Goal: Task Accomplishment & Management: Complete application form

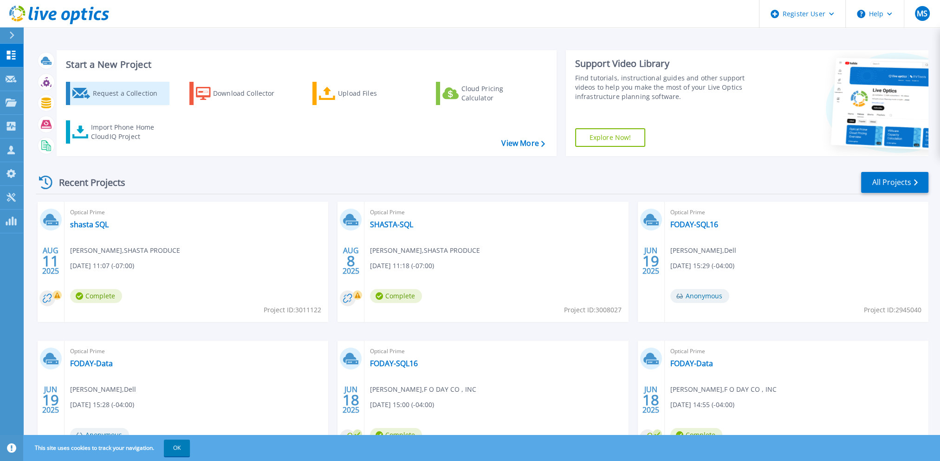
click at [130, 94] on div "Request a Collection" at bounding box center [129, 93] width 74 height 19
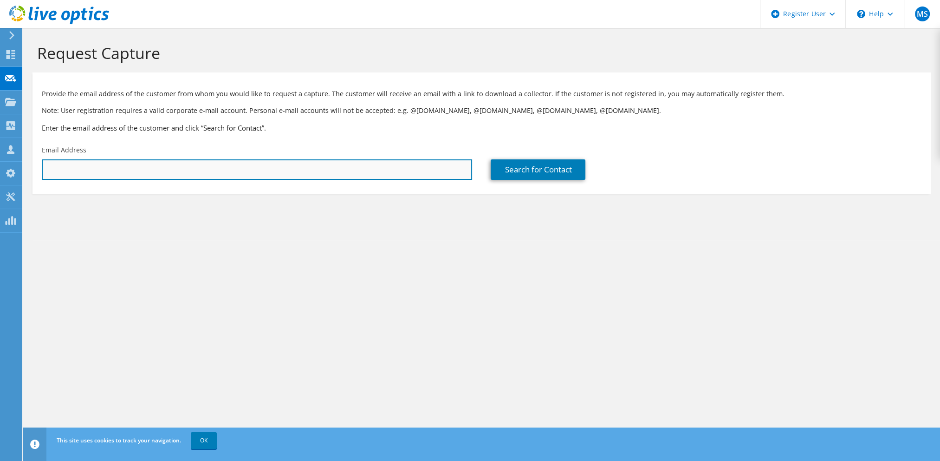
click at [405, 172] on input "text" at bounding box center [257, 169] width 431 height 20
type input "masonmustangs23@gmail.com"
click at [372, 170] on input "masonmustangs23@gmail.com" at bounding box center [257, 169] width 431 height 20
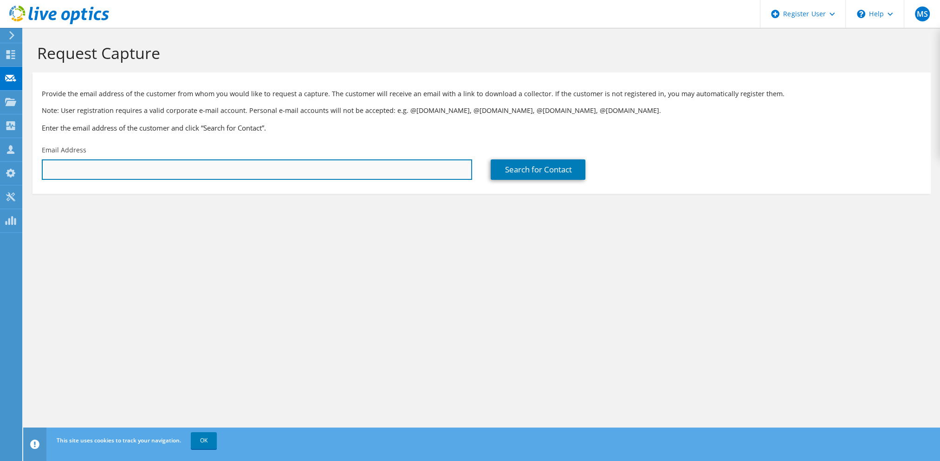
drag, startPoint x: 344, startPoint y: 179, endPoint x: 353, endPoint y: 173, distance: 11.0
click at [345, 178] on input "text" at bounding box center [257, 169] width 431 height 20
paste input "aaron@integritytechla.com"
type input "aaron@integritytechla.com"
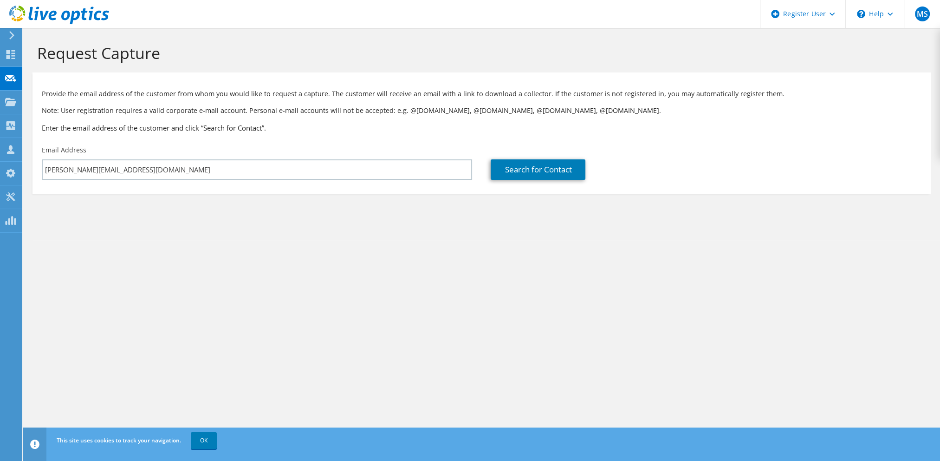
click at [539, 158] on div "Search for Contact" at bounding box center [706, 163] width 449 height 44
click at [537, 169] on link "Search for Contact" at bounding box center [538, 169] width 95 height 20
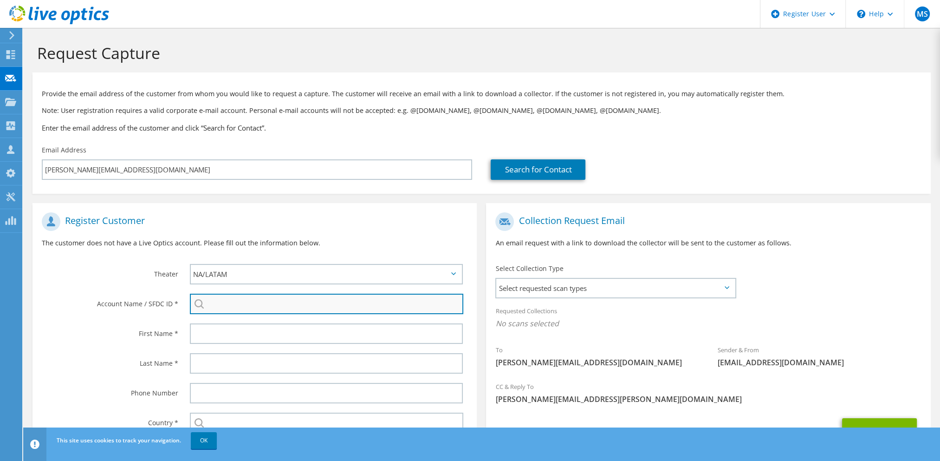
click at [277, 301] on input "search" at bounding box center [327, 304] width 274 height 20
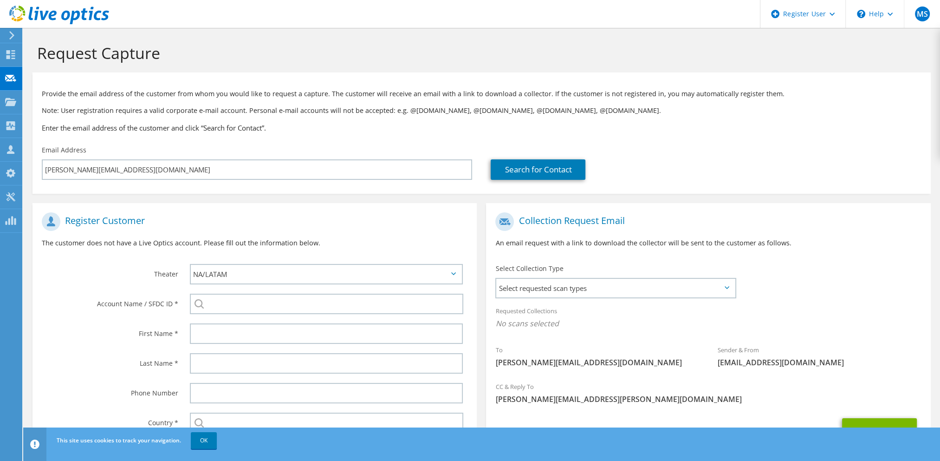
click at [343, 344] on div at bounding box center [329, 334] width 296 height 30
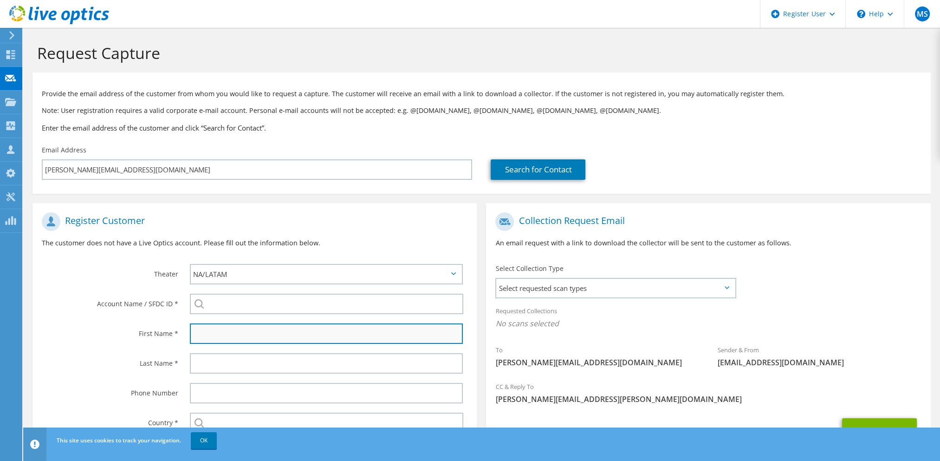
click at [346, 335] on input "text" at bounding box center [326, 333] width 273 height 20
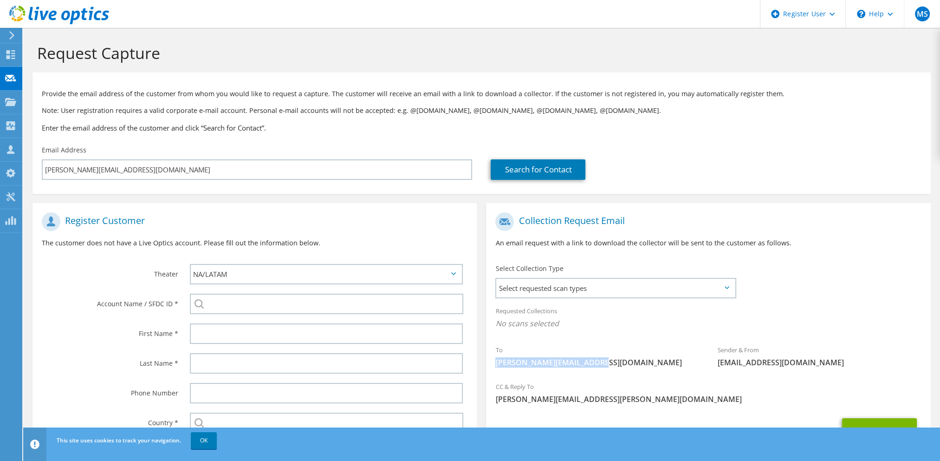
drag, startPoint x: 602, startPoint y: 362, endPoint x: 494, endPoint y: 363, distance: 108.2
click at [494, 363] on div "To aaron@integritytechla.com" at bounding box center [597, 356] width 222 height 32
copy span "aaron@integritytechla.com"
drag, startPoint x: 163, startPoint y: 320, endPoint x: 188, endPoint y: 334, distance: 29.2
click at [163, 320] on div "First Name *" at bounding box center [107, 333] width 148 height 29
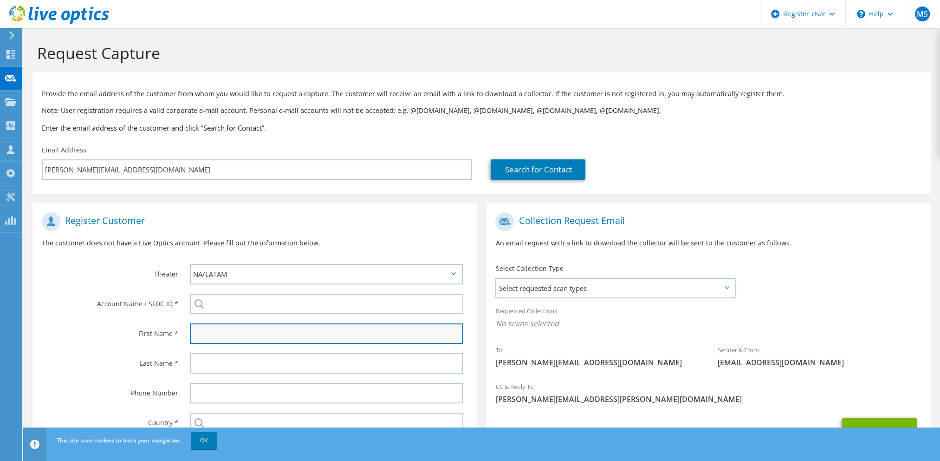
click at [233, 333] on input "text" at bounding box center [326, 333] width 273 height 20
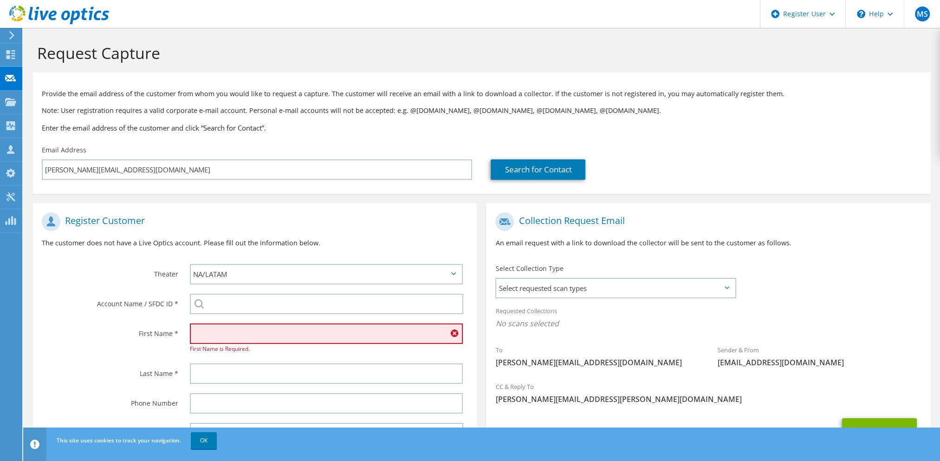
click at [156, 314] on div "Account Name / SFDC ID *" at bounding box center [107, 303] width 148 height 29
click at [211, 325] on input "text" at bounding box center [326, 333] width 273 height 20
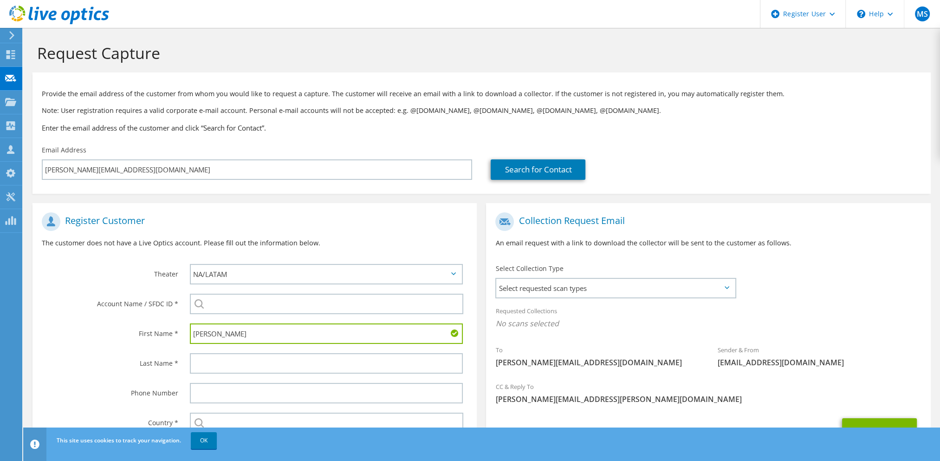
type input "Aaron"
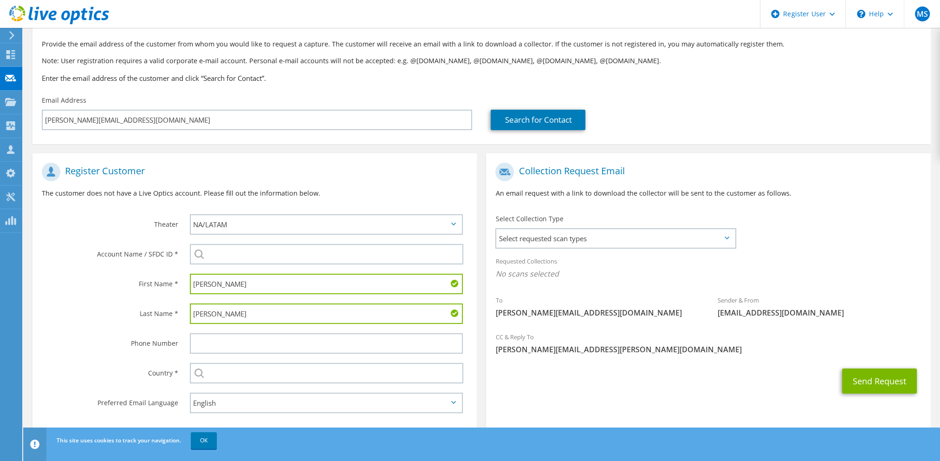
scroll to position [64, 0]
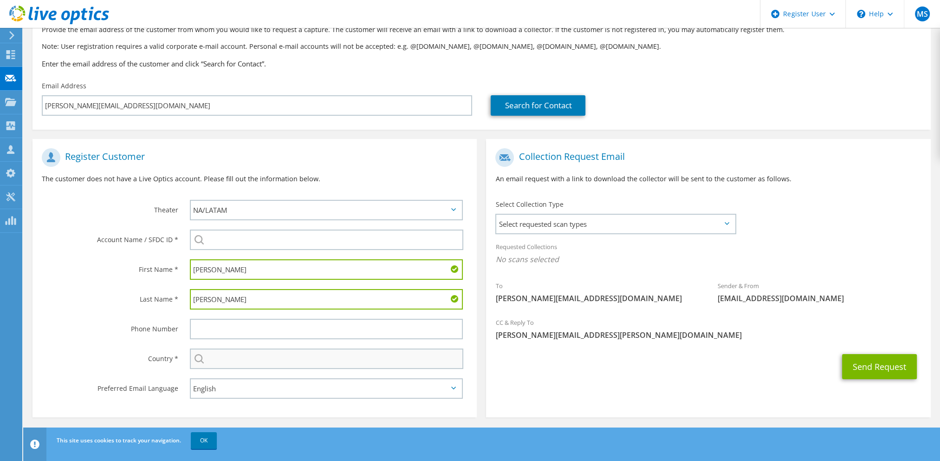
type input "Chang"
click at [267, 353] on input "text" at bounding box center [327, 358] width 274 height 20
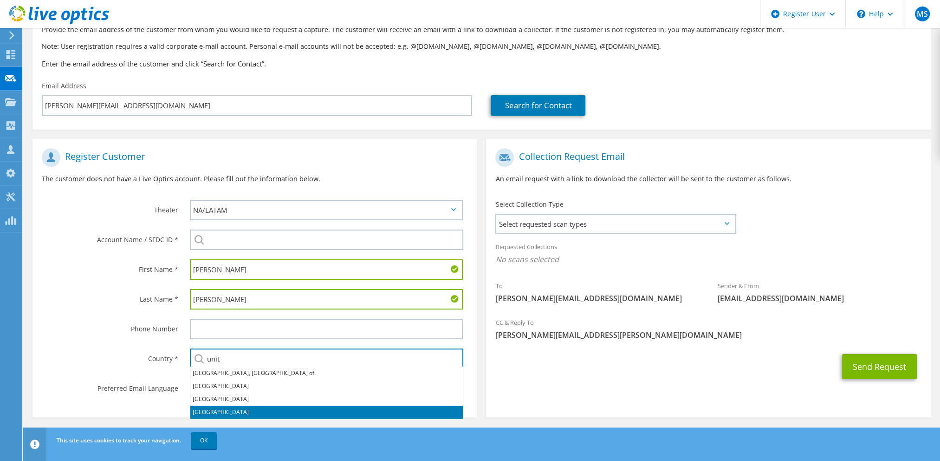
click at [251, 411] on li "United States" at bounding box center [326, 411] width 273 height 13
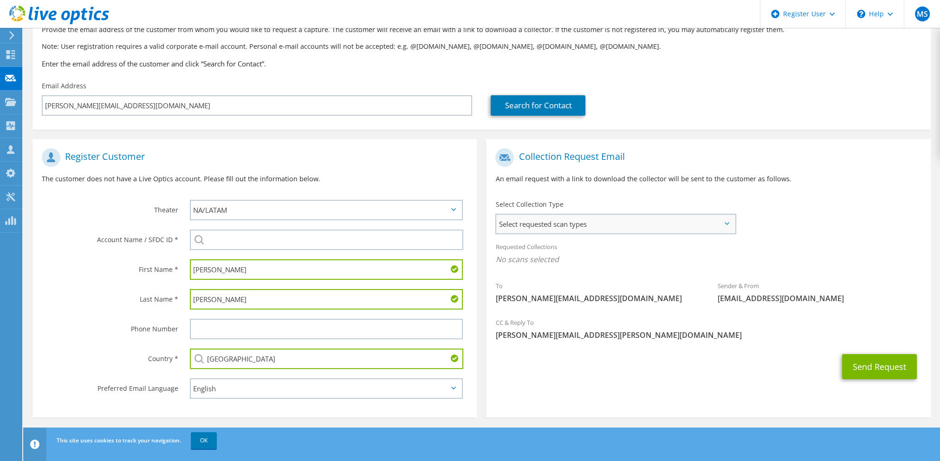
type input "United States"
click at [548, 221] on span "Select requested scan types" at bounding box center [615, 224] width 238 height 19
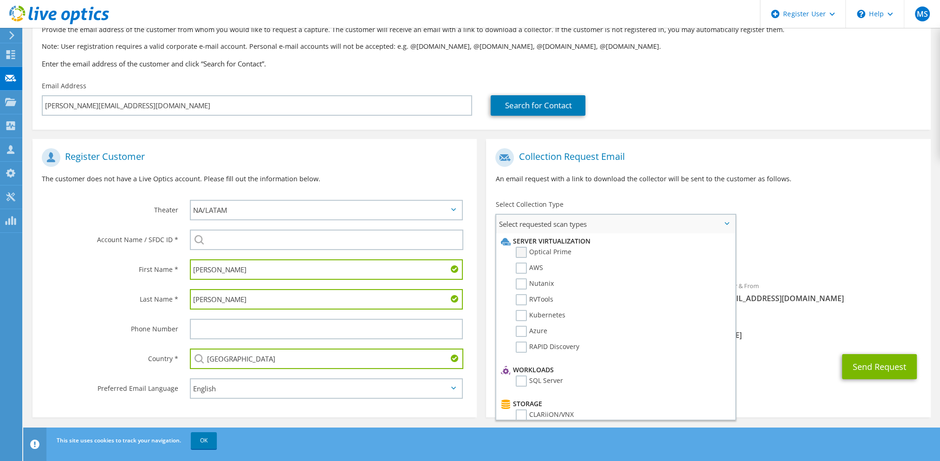
click at [555, 250] on label "Optical Prime" at bounding box center [544, 252] width 56 height 11
click at [0, 0] on input "Optical Prime" at bounding box center [0, 0] width 0 height 0
click at [537, 177] on p "An email request with a link to download the collector will be sent to the cust…" at bounding box center [709, 179] width 426 height 10
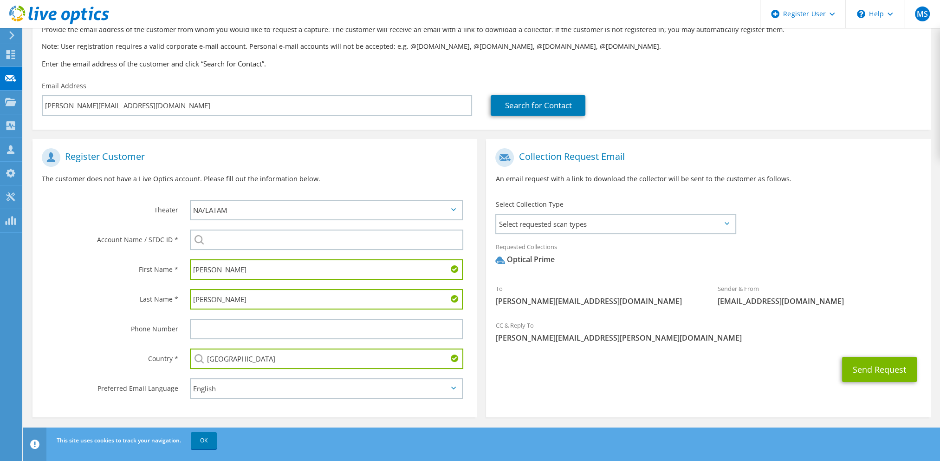
click at [681, 370] on div "Send Request" at bounding box center [708, 369] width 444 height 34
drag, startPoint x: 731, startPoint y: 308, endPoint x: 767, endPoint y: 312, distance: 36.0
click at [737, 308] on div "Sender & From liveoptics@liveoptics.com" at bounding box center [820, 295] width 222 height 32
click at [780, 319] on div "CC & Reply To Mason.Schnieders@Dell.com" at bounding box center [708, 331] width 444 height 32
click at [879, 364] on button "Send Request" at bounding box center [879, 369] width 75 height 25
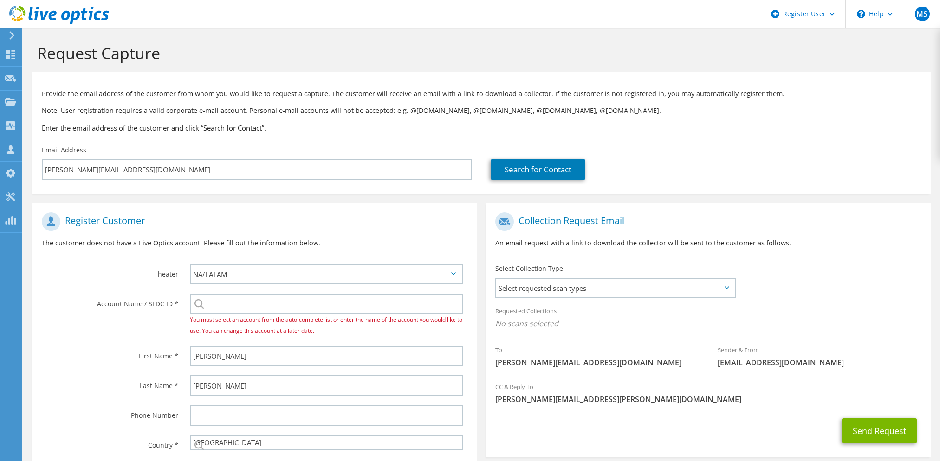
select select "224"
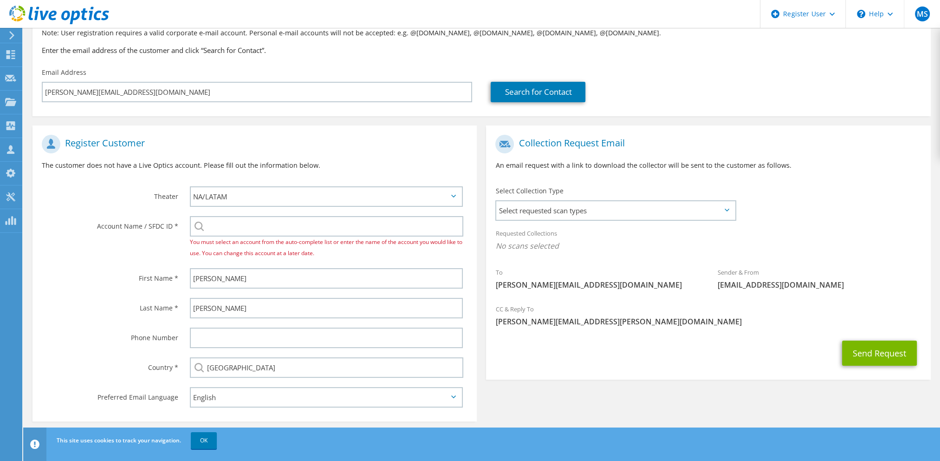
scroll to position [86, 0]
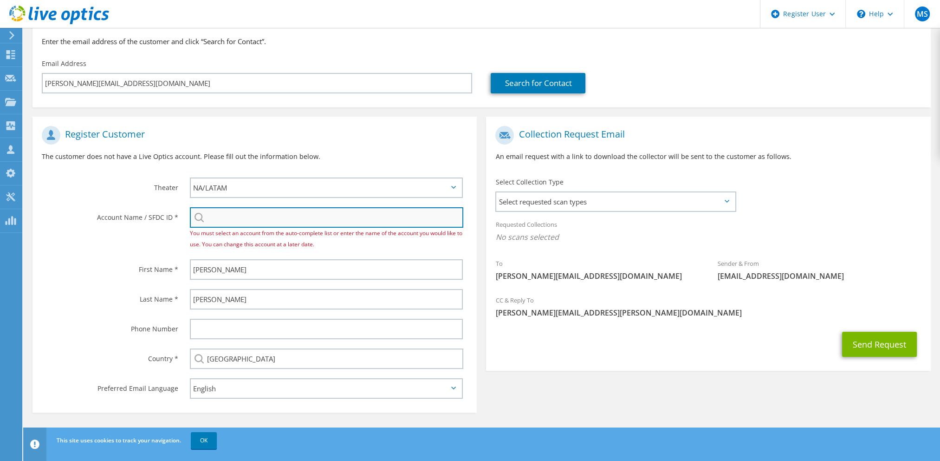
click at [376, 217] on input "search" at bounding box center [327, 217] width 274 height 20
click at [278, 212] on input "search" at bounding box center [327, 217] width 274 height 20
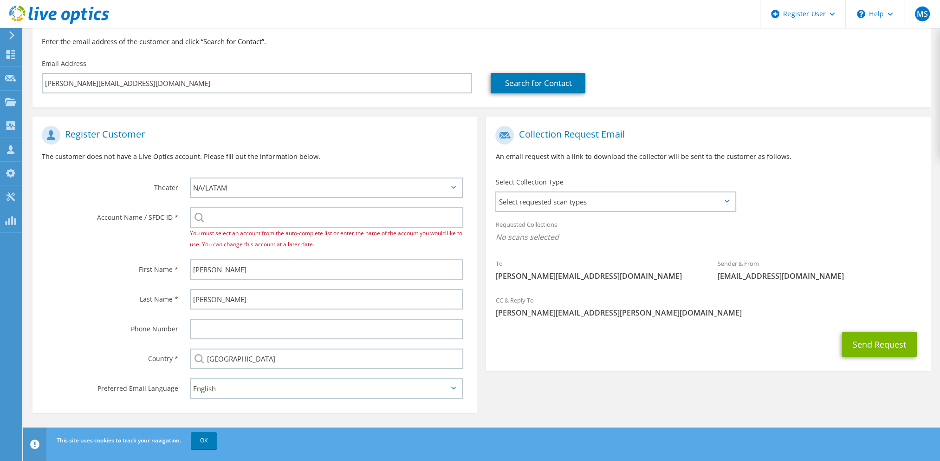
click at [111, 250] on div "Account Name / SFDC ID * You must select an account from the auto-complete list…" at bounding box center [255, 228] width 444 height 52
click at [261, 232] on span "You must select an account from the auto-complete list or enter the name of the…" at bounding box center [326, 238] width 273 height 19
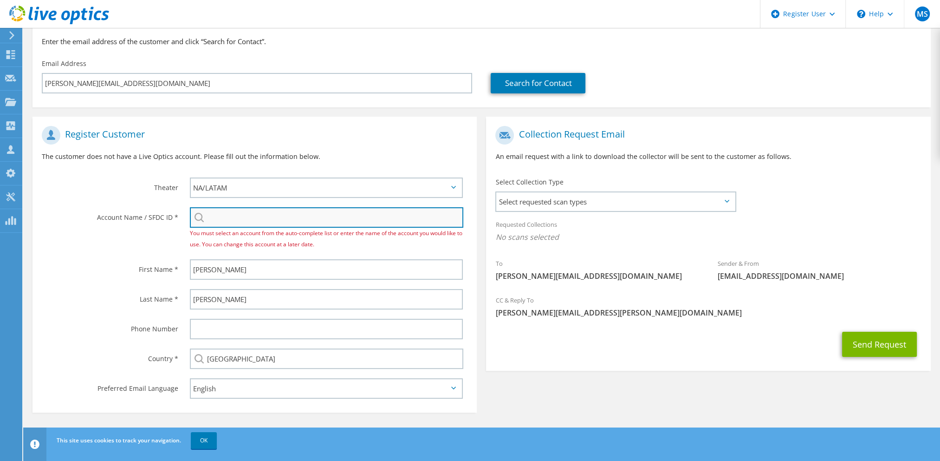
click at [261, 223] on input "search" at bounding box center [327, 217] width 274 height 20
click at [253, 217] on input "search" at bounding box center [327, 217] width 274 height 20
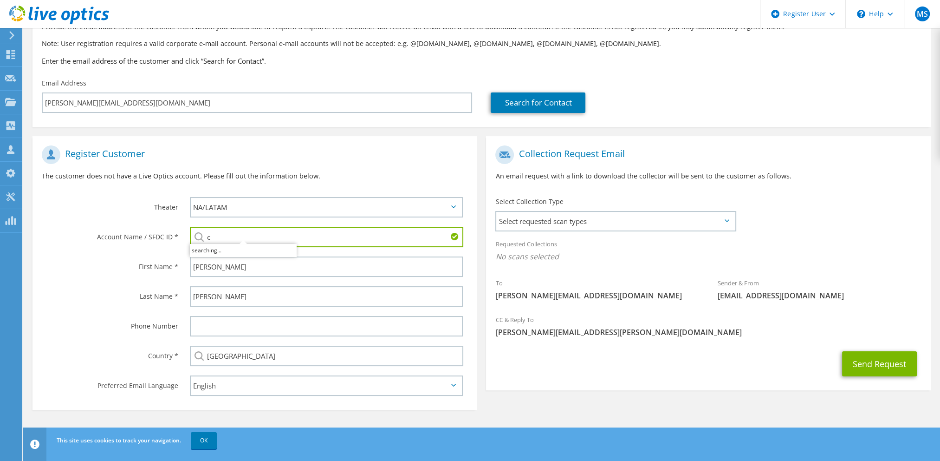
scroll to position [64, 0]
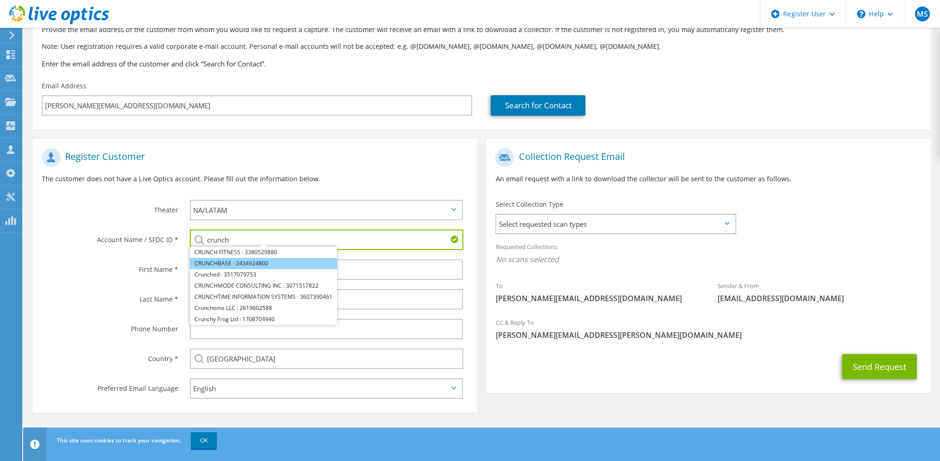
click at [269, 265] on li "CRUNCHBASE : 2434924800" at bounding box center [263, 263] width 147 height 11
type input "CRUNCHBASE : 2434924800"
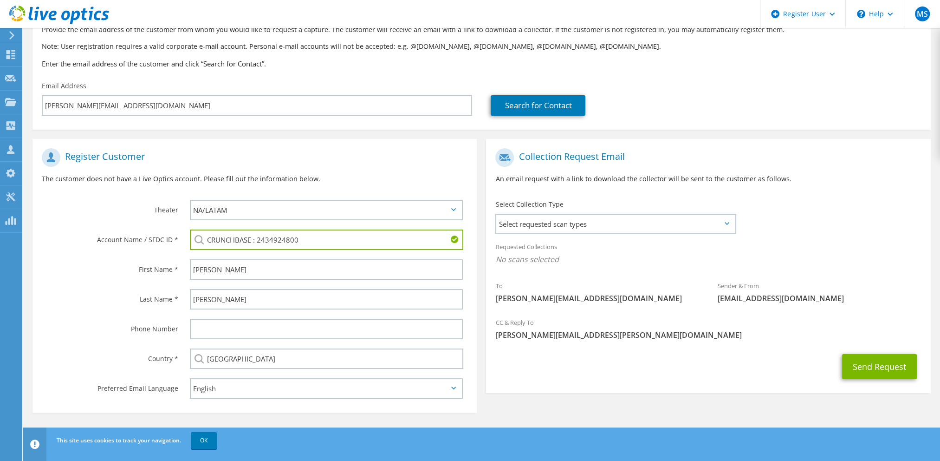
click at [645, 349] on div "Send Request" at bounding box center [708, 366] width 444 height 34
click at [650, 215] on span "Select requested scan types" at bounding box center [615, 224] width 238 height 19
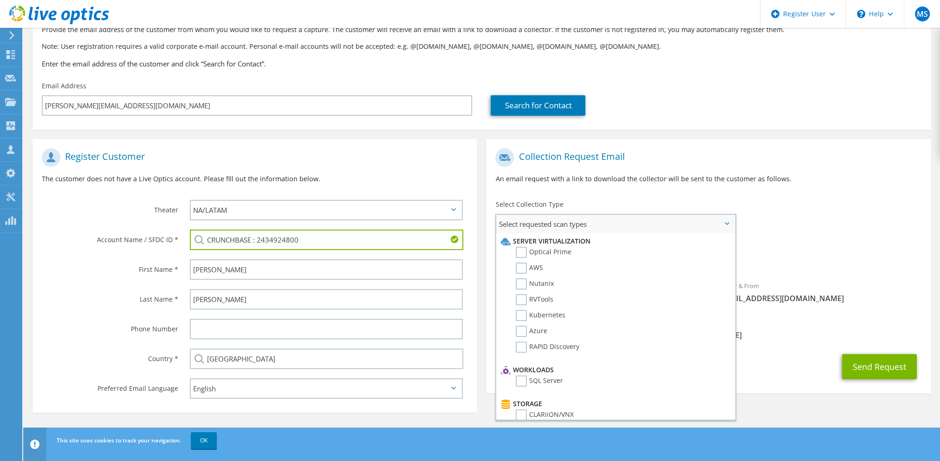
click at [600, 257] on li "Optical Prime" at bounding box center [614, 255] width 231 height 16
click at [522, 245] on li "Server Virtualization" at bounding box center [614, 240] width 231 height 11
drag, startPoint x: 542, startPoint y: 249, endPoint x: 587, endPoint y: 214, distance: 57.6
click at [542, 249] on label "Optical Prime" at bounding box center [544, 252] width 56 height 11
click at [0, 0] on input "Optical Prime" at bounding box center [0, 0] width 0 height 0
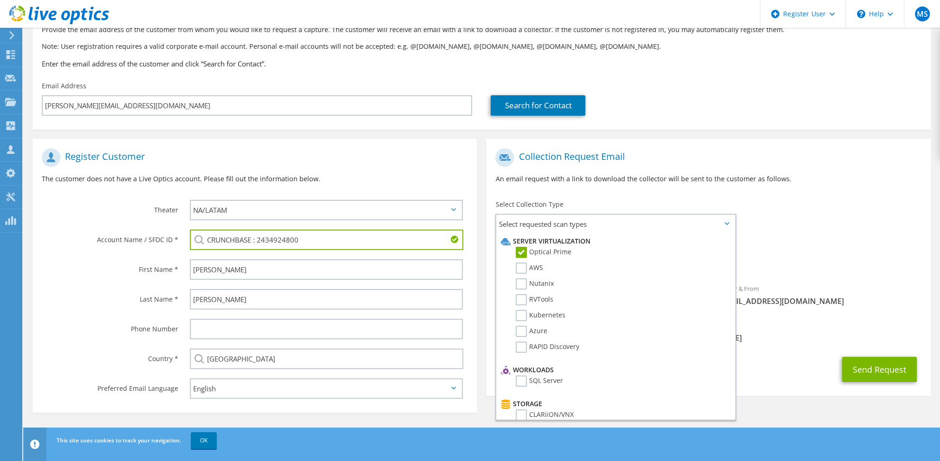
click at [614, 191] on div "Collection Request Email An email request with a link to download the collector…" at bounding box center [708, 170] width 444 height 52
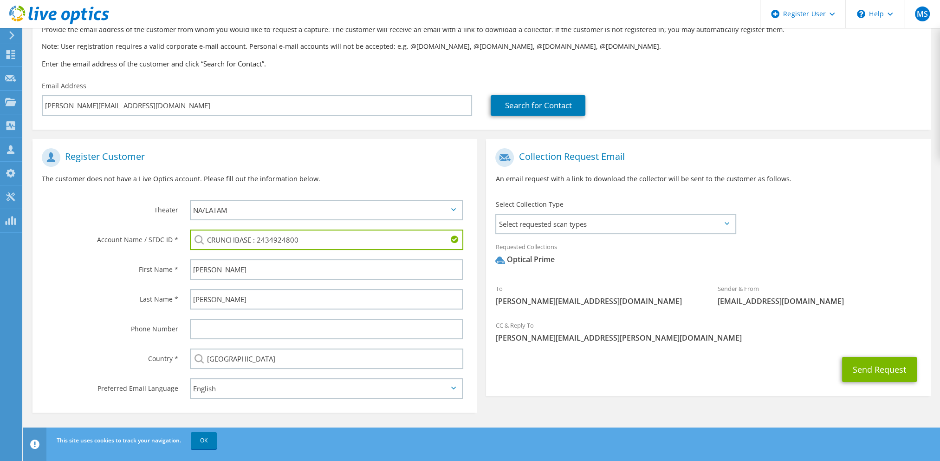
click at [791, 342] on span "[PERSON_NAME][EMAIL_ADDRESS][PERSON_NAME][DOMAIN_NAME]" at bounding box center [709, 338] width 426 height 10
click at [882, 371] on button "Send Request" at bounding box center [879, 369] width 75 height 25
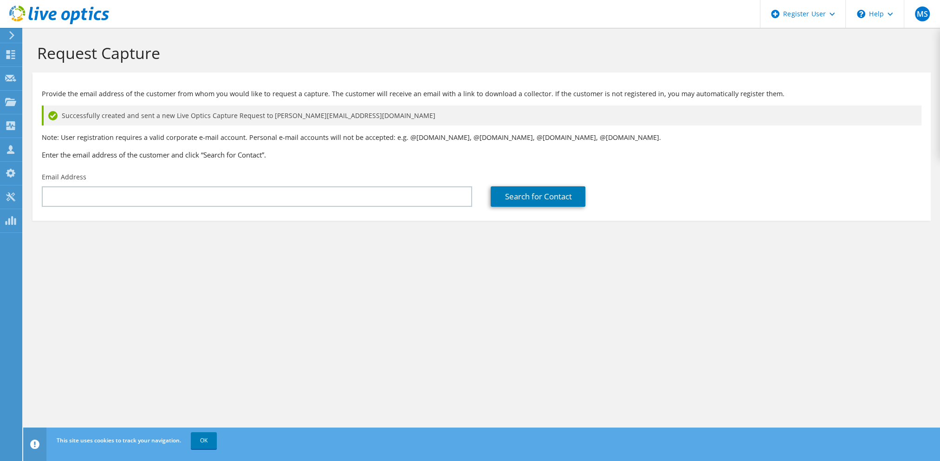
click at [108, 299] on div "Request Capture Provide the email address of the customer from whom you would l…" at bounding box center [481, 244] width 917 height 433
drag, startPoint x: 461, startPoint y: 395, endPoint x: 484, endPoint y: 410, distance: 26.9
click at [474, 404] on div "Request Capture Provide the email address of the customer from whom you would l…" at bounding box center [481, 244] width 917 height 433
drag, startPoint x: 91, startPoint y: 261, endPoint x: 31, endPoint y: 242, distance: 63.2
click at [90, 260] on section "Request Capture Provide the email address of the customer from whom you would l…" at bounding box center [481, 147] width 917 height 239
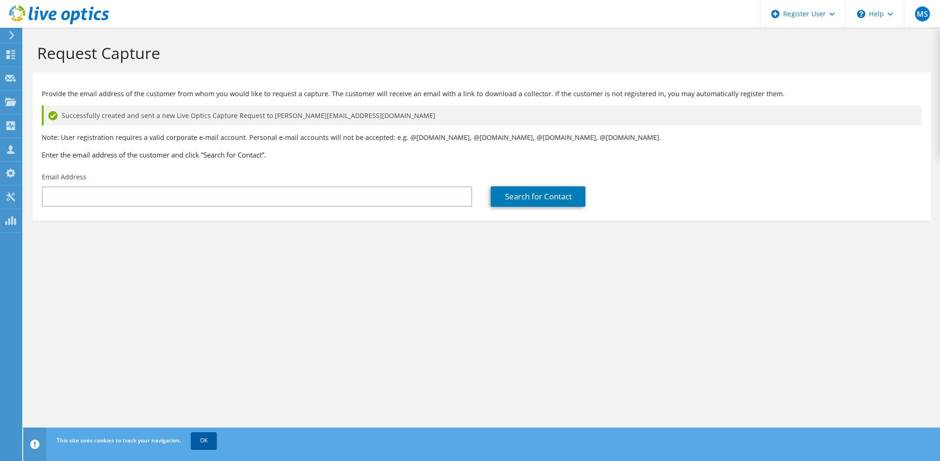
click at [195, 438] on link "OK" at bounding box center [204, 440] width 26 height 17
